Goal: Obtain resource: Download file/media

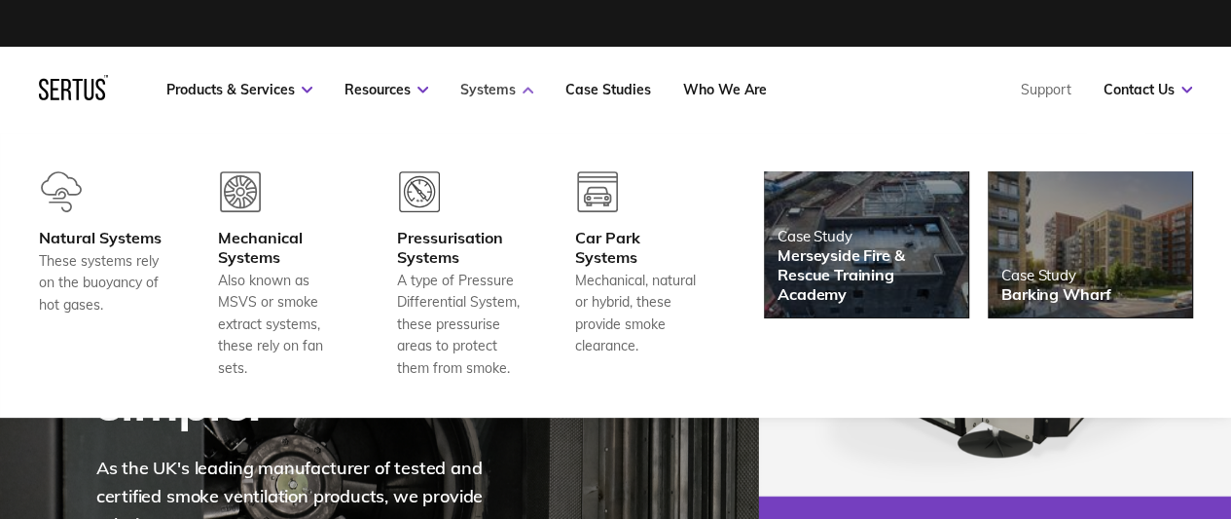
click at [512, 89] on link "Systems" at bounding box center [496, 90] width 73 height 18
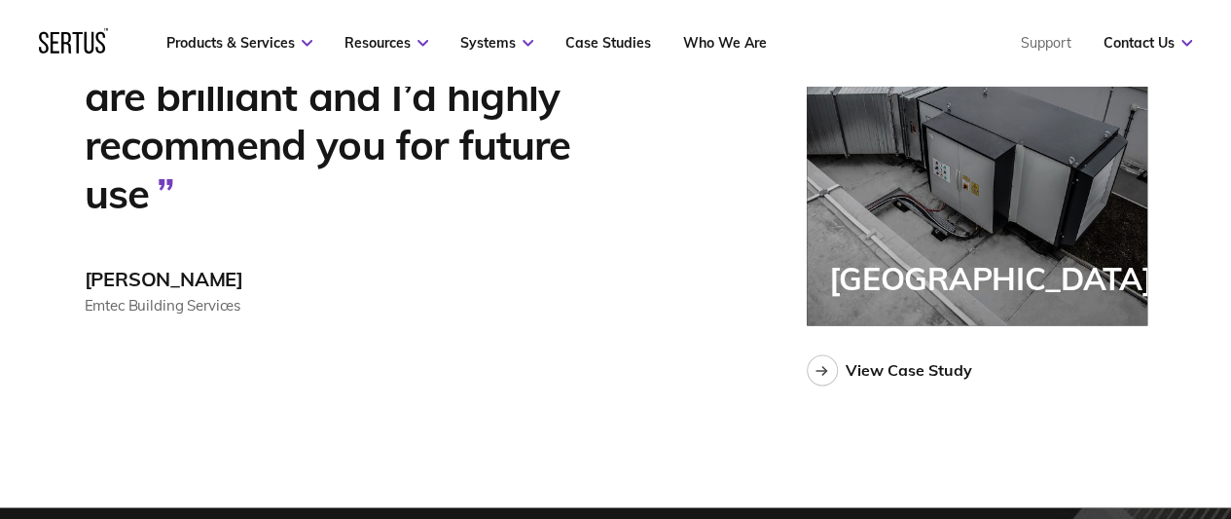
scroll to position [5255, 0]
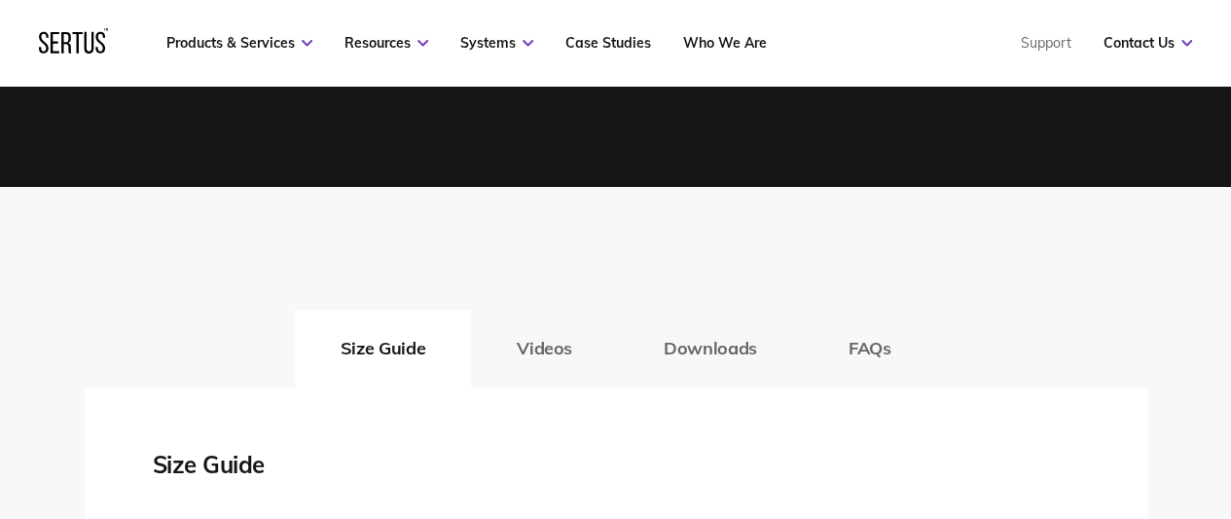
scroll to position [3017, 0]
click at [685, 353] on button "Downloads" at bounding box center [710, 348] width 185 height 78
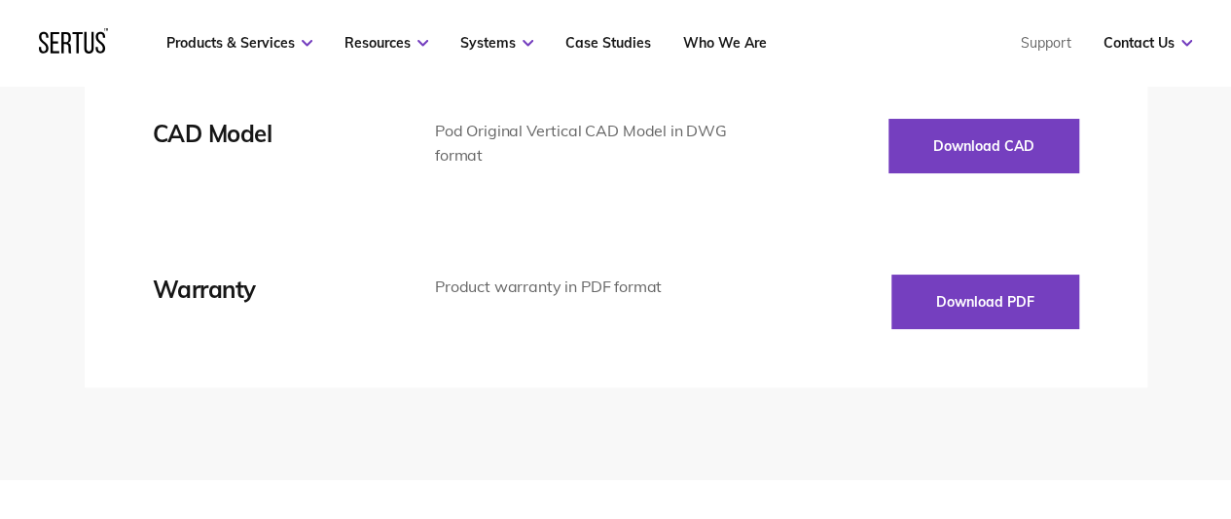
scroll to position [3308, 0]
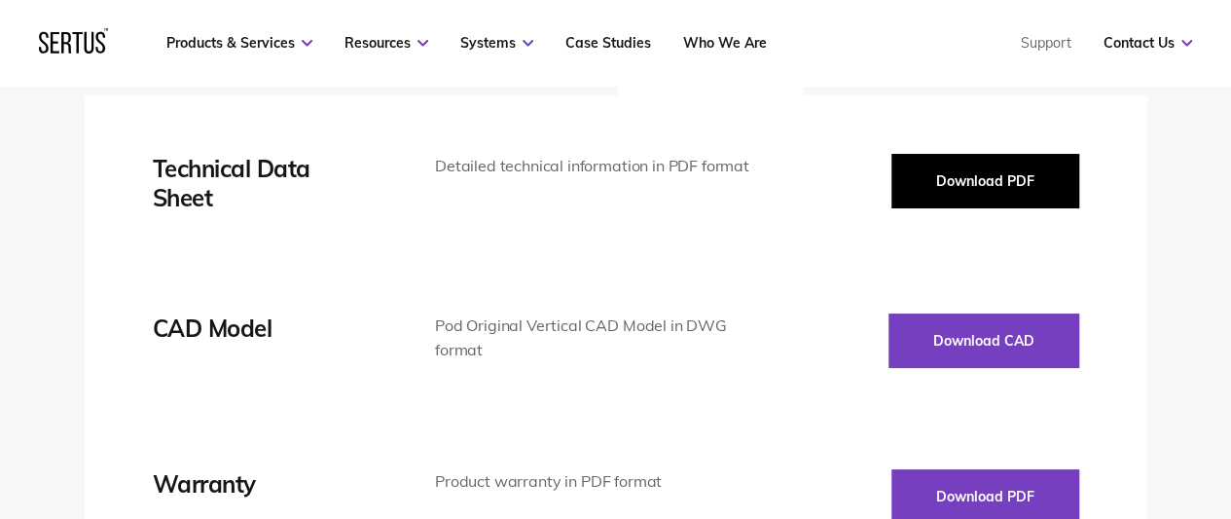
click at [977, 185] on button "Download PDF" at bounding box center [985, 181] width 188 height 54
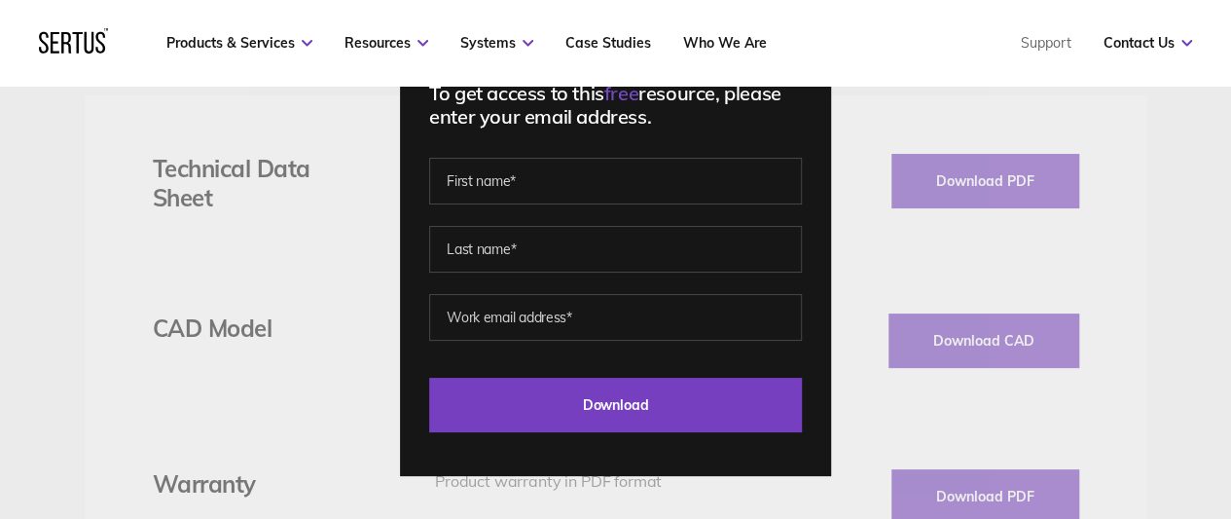
click at [74, 273] on div "To get access to this free resource, please enter your email address. Last Down…" at bounding box center [615, 259] width 1231 height 519
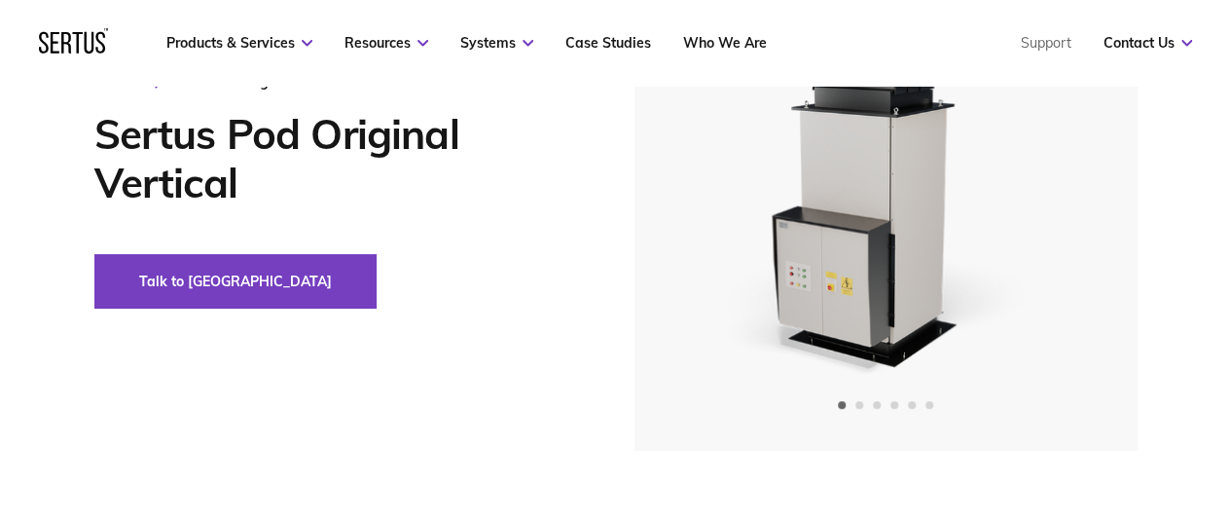
scroll to position [0, 0]
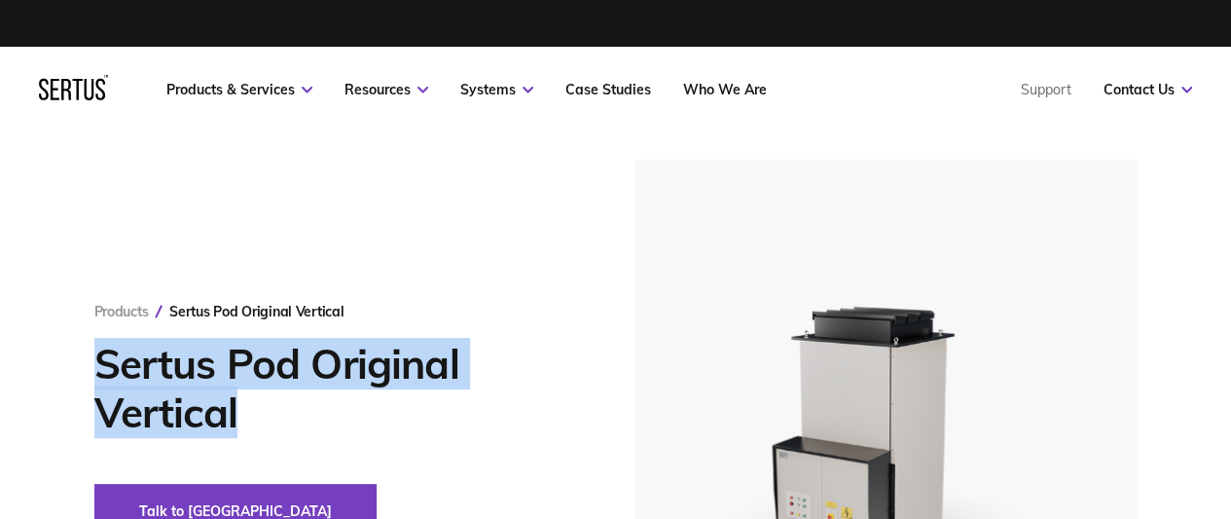
drag, startPoint x: 96, startPoint y: 357, endPoint x: 358, endPoint y: 413, distance: 267.6
click at [358, 413] on h1 "Sertus Pod Original Vertical" at bounding box center [335, 388] width 482 height 97
copy h1 "Sertus Pod Original Vertical"
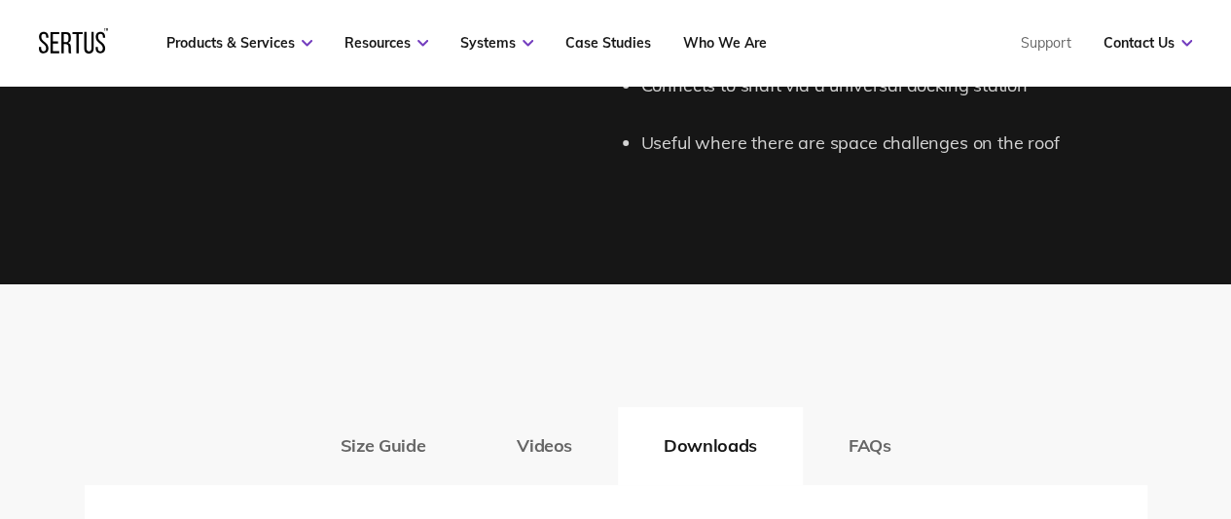
scroll to position [3211, 0]
